Goal: Task Accomplishment & Management: Use online tool/utility

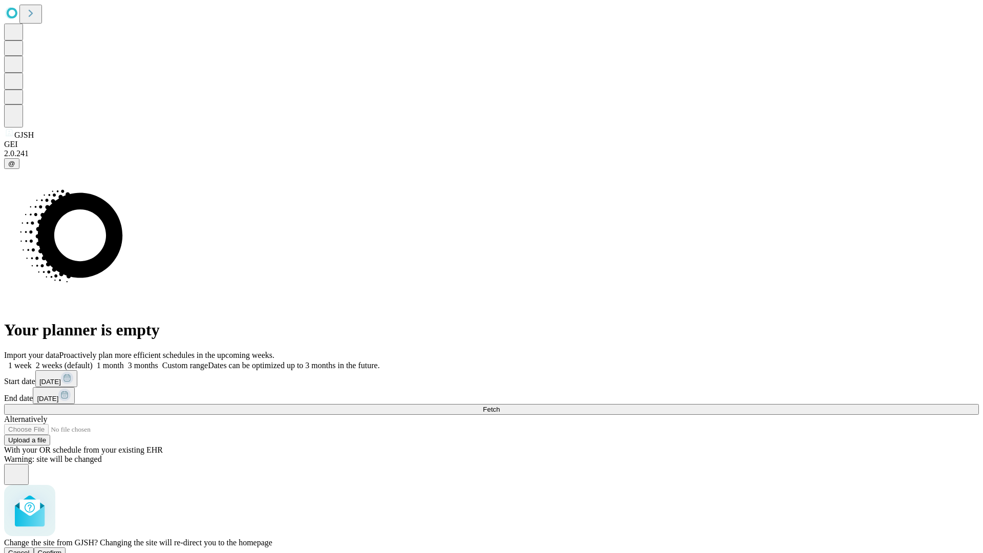
click at [62, 549] on span "Confirm" at bounding box center [50, 553] width 24 height 8
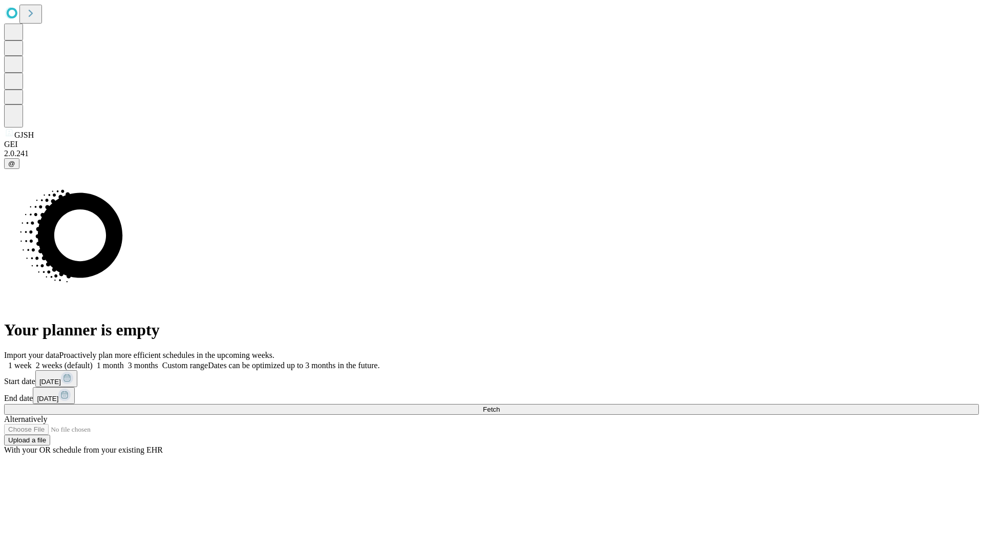
click at [32, 361] on label "1 week" at bounding box center [18, 365] width 28 height 9
click at [500, 406] on span "Fetch" at bounding box center [491, 410] width 17 height 8
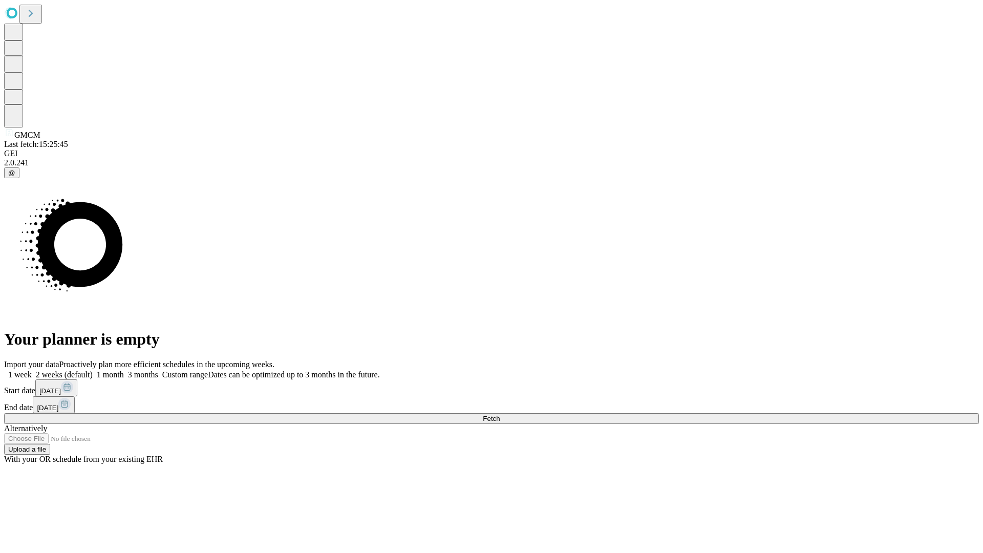
click at [32, 370] on label "1 week" at bounding box center [18, 374] width 28 height 9
click at [500, 415] on span "Fetch" at bounding box center [491, 419] width 17 height 8
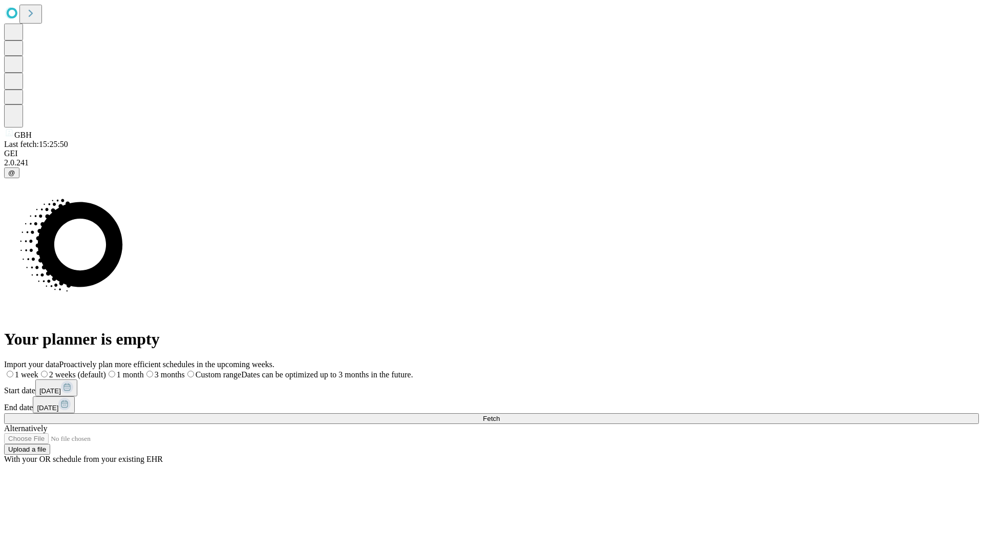
click at [500, 415] on span "Fetch" at bounding box center [491, 419] width 17 height 8
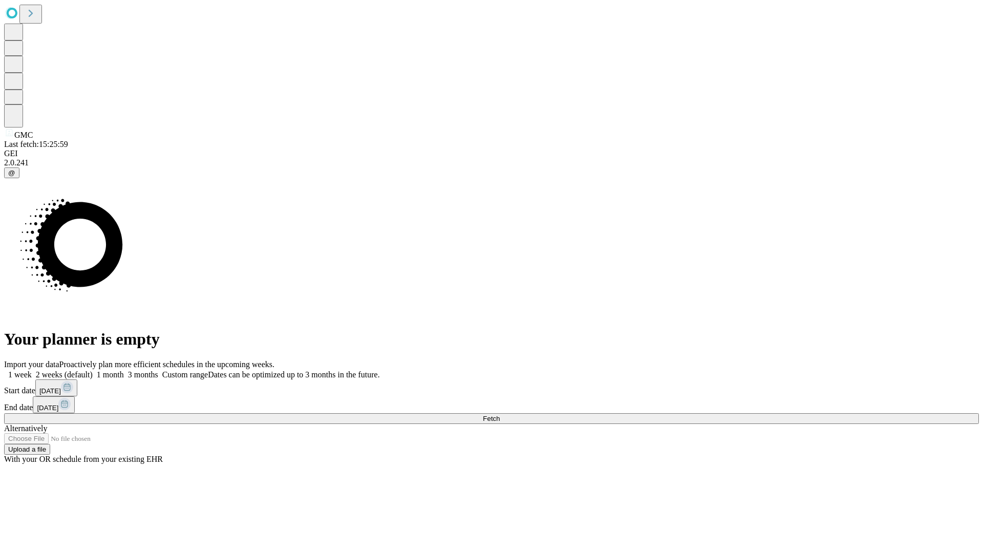
click at [32, 370] on label "1 week" at bounding box center [18, 374] width 28 height 9
click at [500, 415] on span "Fetch" at bounding box center [491, 419] width 17 height 8
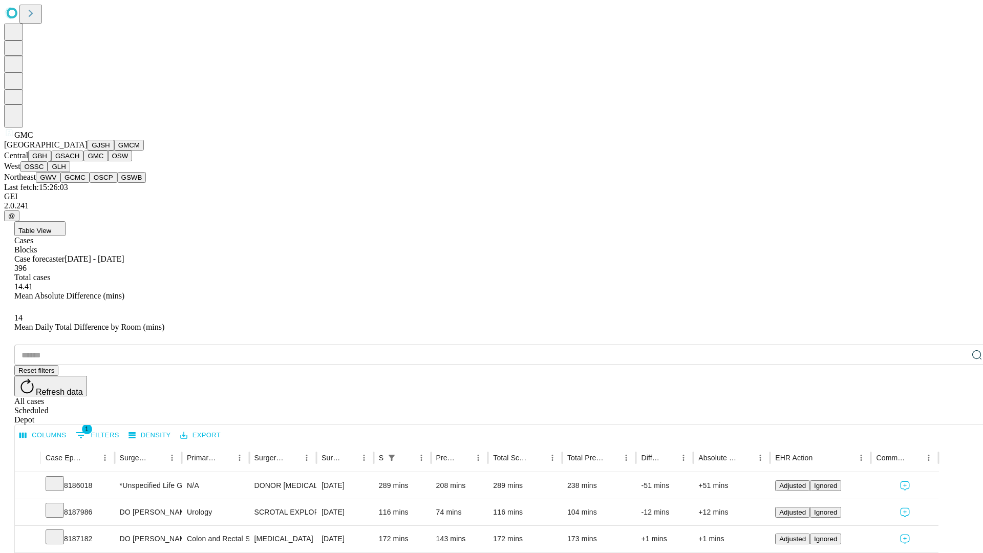
click at [108, 161] on button "OSW" at bounding box center [120, 156] width 25 height 11
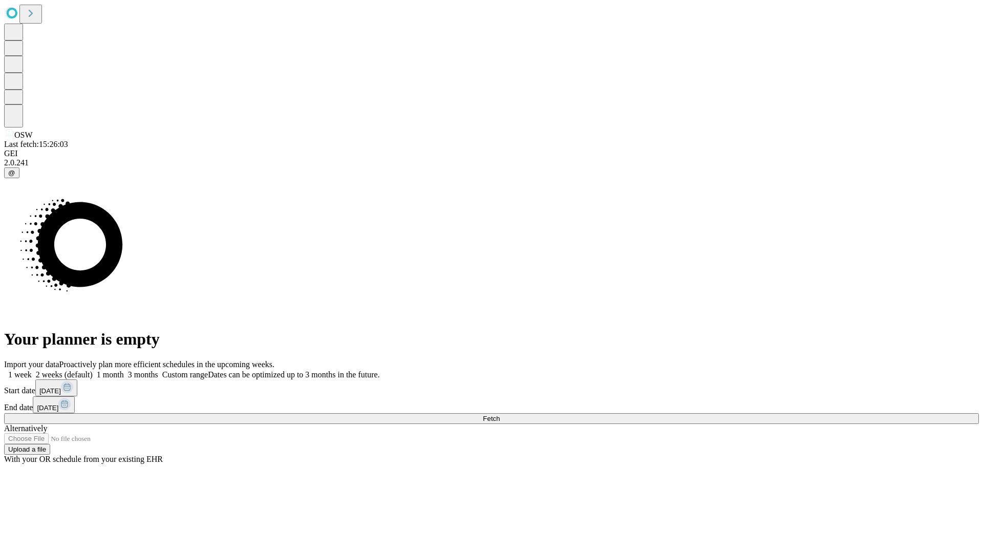
click at [32, 370] on label "1 week" at bounding box center [18, 374] width 28 height 9
click at [500, 415] on span "Fetch" at bounding box center [491, 419] width 17 height 8
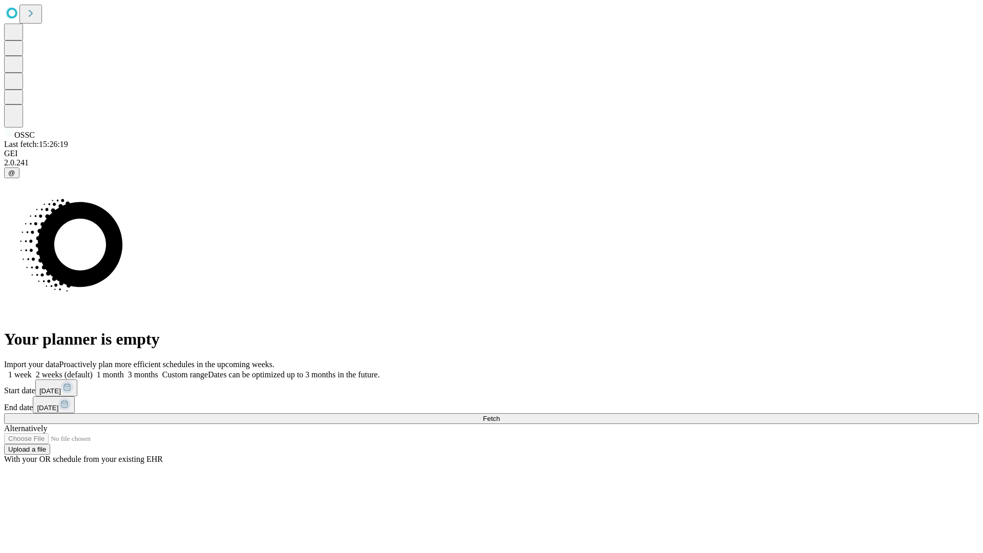
click at [500, 415] on span "Fetch" at bounding box center [491, 419] width 17 height 8
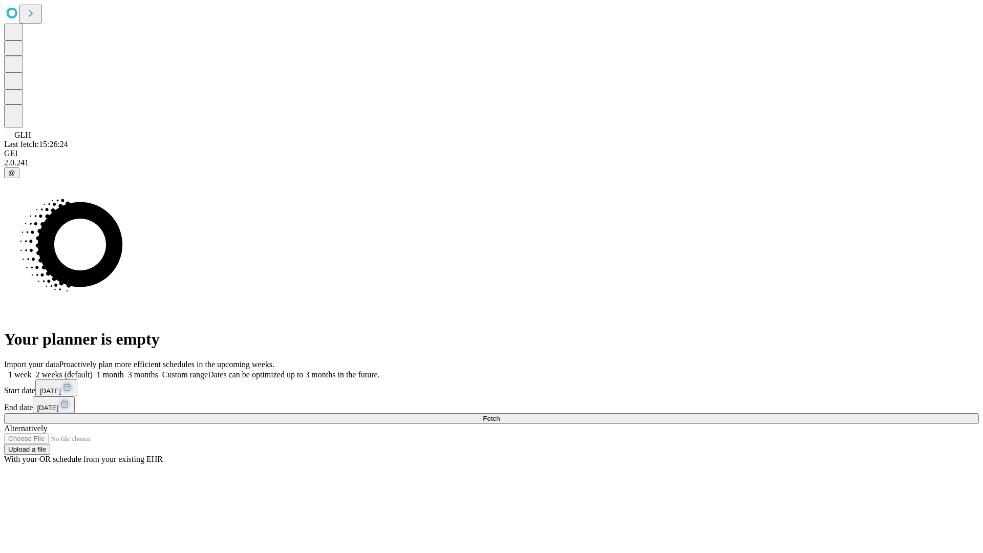
click at [32, 370] on label "1 week" at bounding box center [18, 374] width 28 height 9
click at [500, 415] on span "Fetch" at bounding box center [491, 419] width 17 height 8
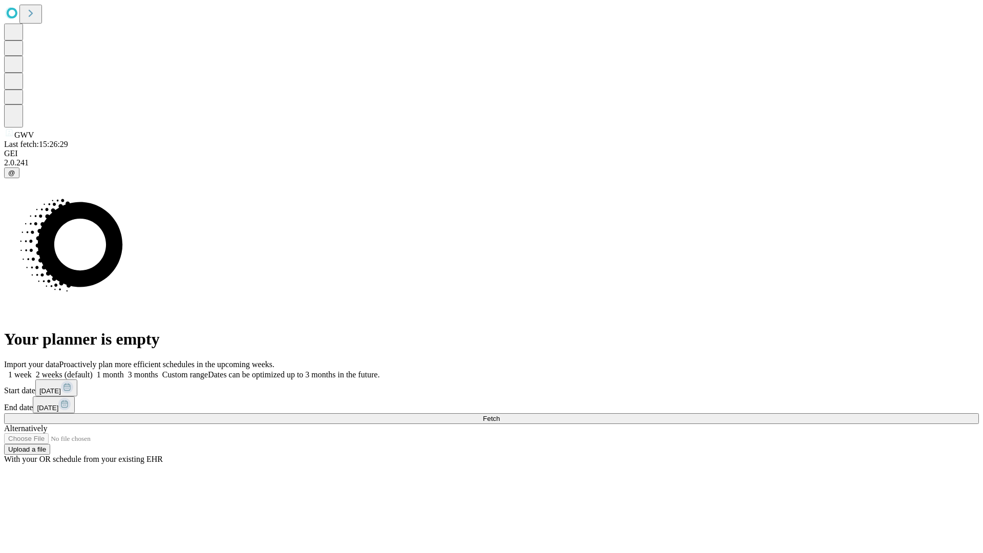
click at [32, 370] on label "1 week" at bounding box center [18, 374] width 28 height 9
click at [500, 415] on span "Fetch" at bounding box center [491, 419] width 17 height 8
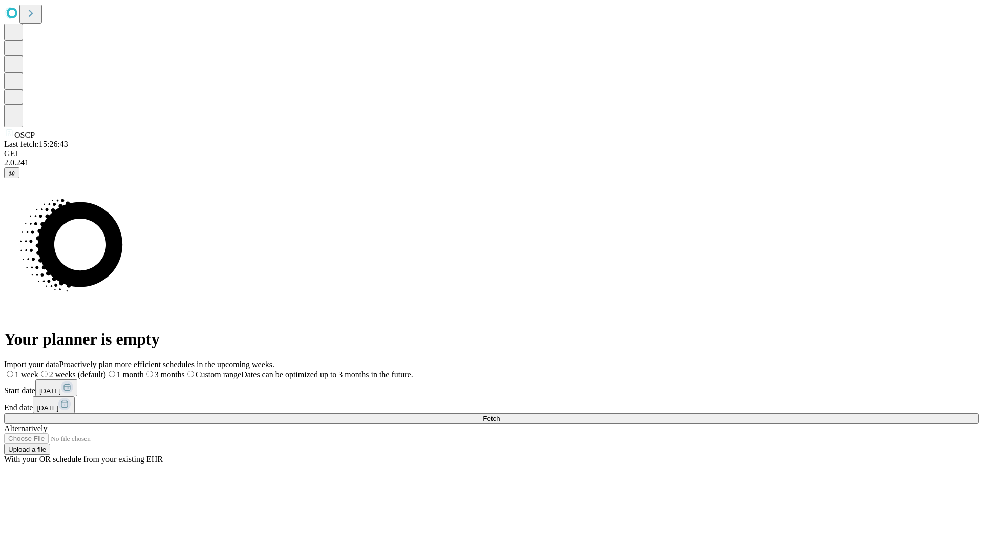
click at [38, 370] on label "1 week" at bounding box center [21, 374] width 34 height 9
click at [500, 415] on span "Fetch" at bounding box center [491, 419] width 17 height 8
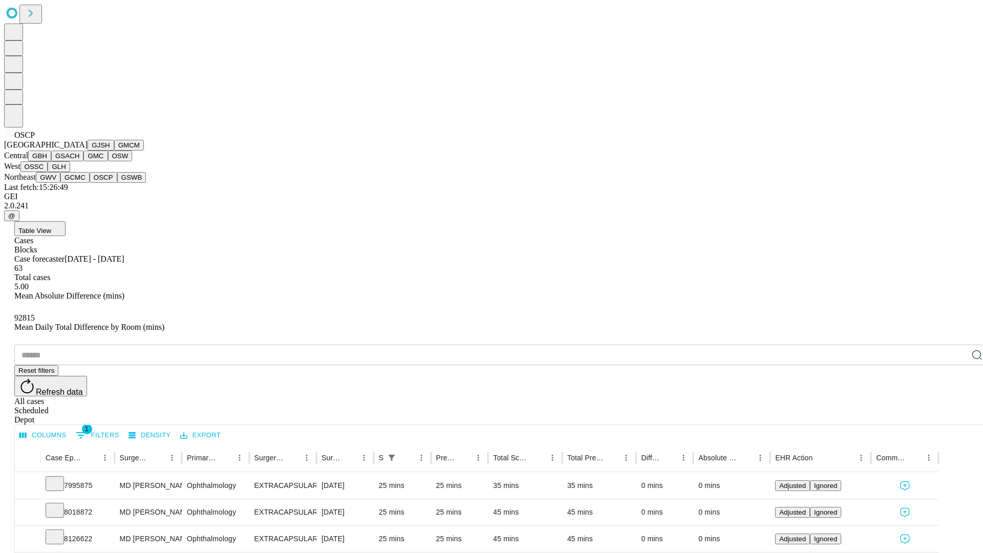
click at [117, 183] on button "GSWB" at bounding box center [131, 177] width 29 height 11
